Goal: Task Accomplishment & Management: Manage account settings

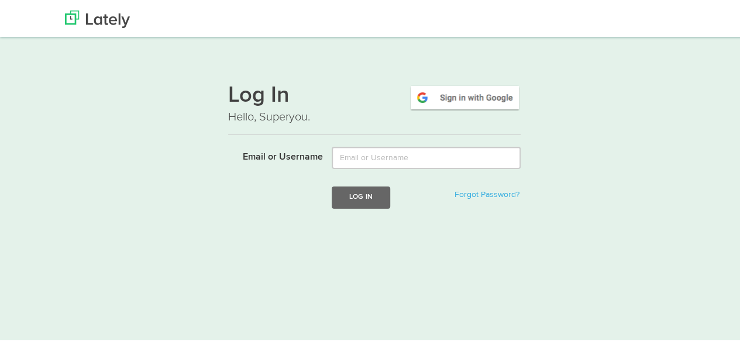
click at [454, 97] on img at bounding box center [465, 95] width 112 height 27
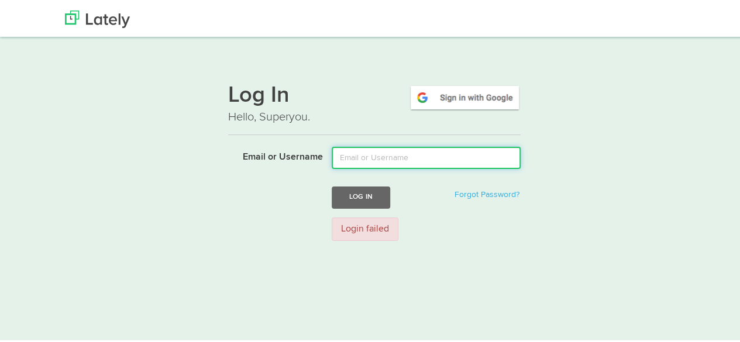
click at [349, 156] on input "Email or Username" at bounding box center [426, 156] width 189 height 22
type input "lekshmi.bn26@gmail.com"
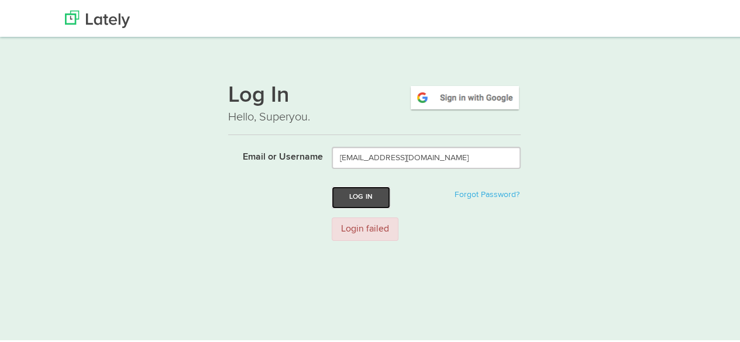
click at [369, 193] on button "Log In" at bounding box center [361, 196] width 59 height 22
